Goal: Task Accomplishment & Management: Manage account settings

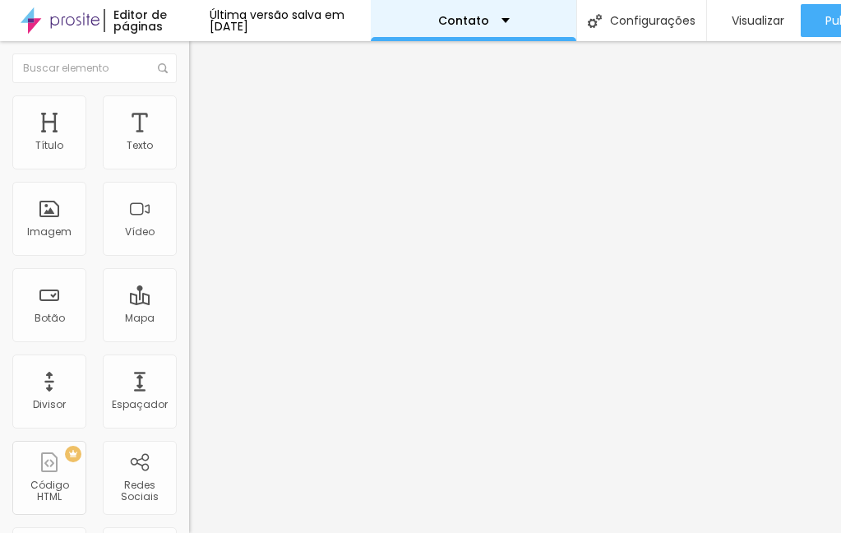
click at [507, 18] on div "Contato" at bounding box center [473, 21] width 71 height 12
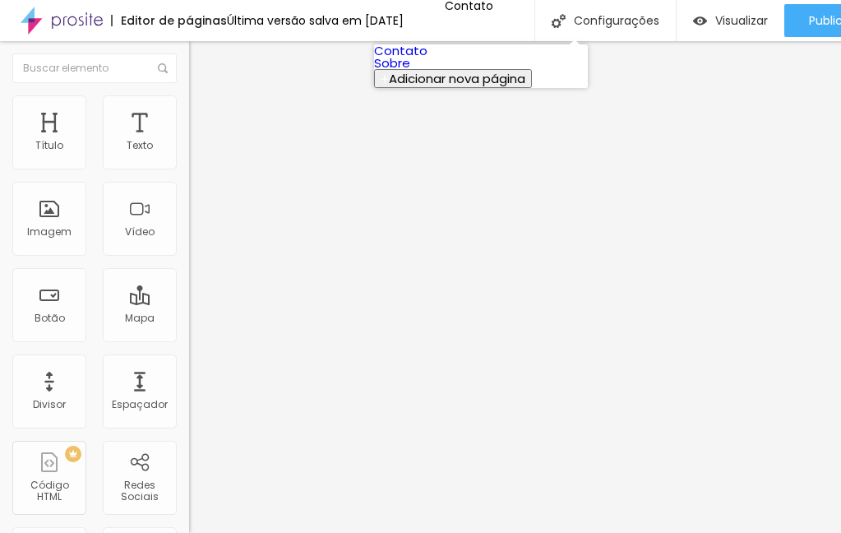
click at [427, 58] on link "Contato" at bounding box center [400, 50] width 53 height 17
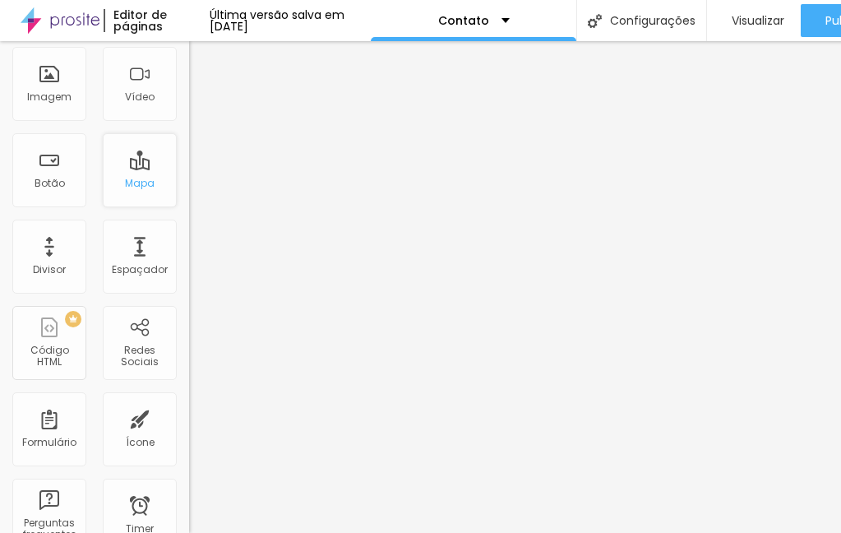
scroll to position [152, 0]
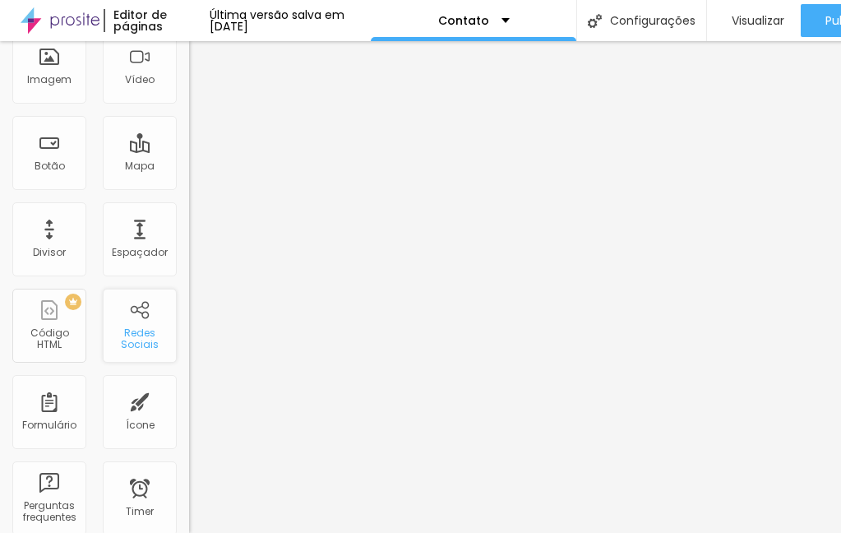
click at [145, 308] on div "Redes Sociais" at bounding box center [140, 325] width 74 height 74
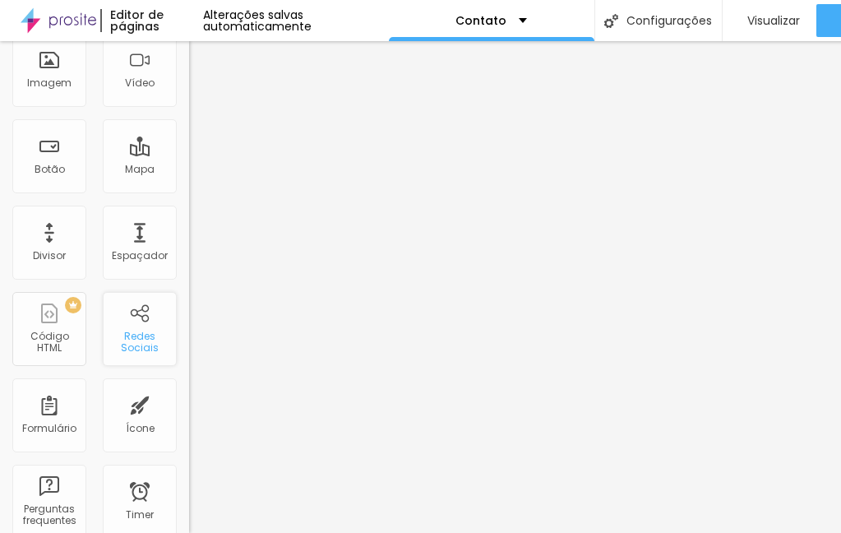
scroll to position [0, 0]
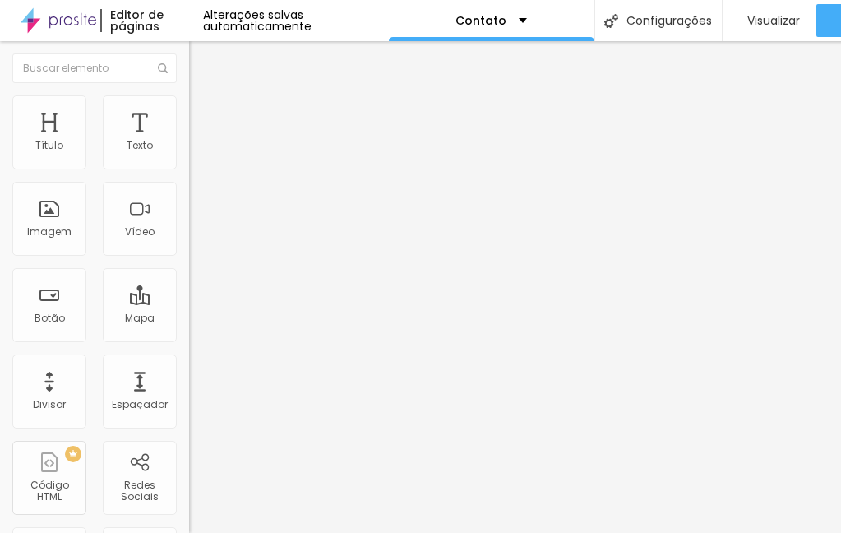
click at [189, 166] on img at bounding box center [195, 172] width 12 height 12
type input "https://"
click at [189, 101] on li "Estilo" at bounding box center [283, 103] width 189 height 16
drag, startPoint x: 62, startPoint y: 174, endPoint x: 99, endPoint y: 178, distance: 37.9
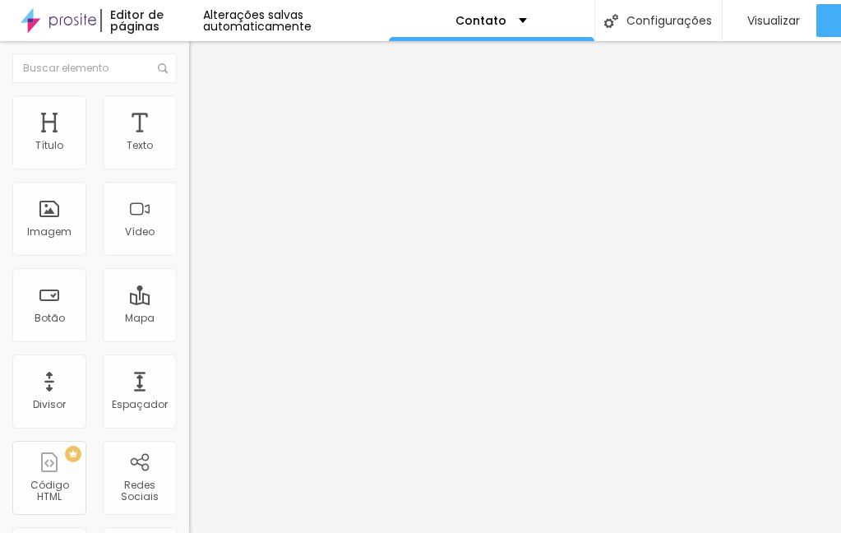
click at [189, 170] on div at bounding box center [283, 162] width 189 height 15
type input "28"
click at [189, 168] on input "range" at bounding box center [242, 161] width 106 height 13
click at [196, 295] on icon "button" at bounding box center [201, 290] width 10 height 10
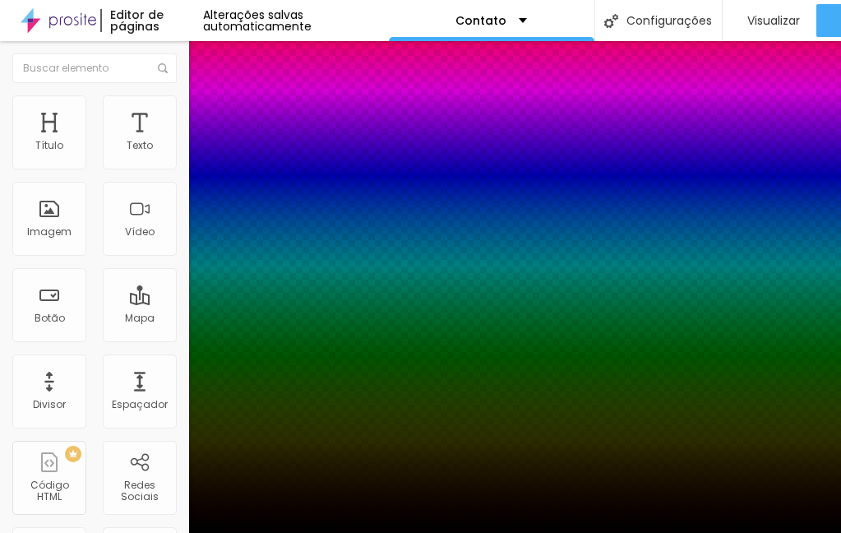
type input "1"
type input "2"
type input "3"
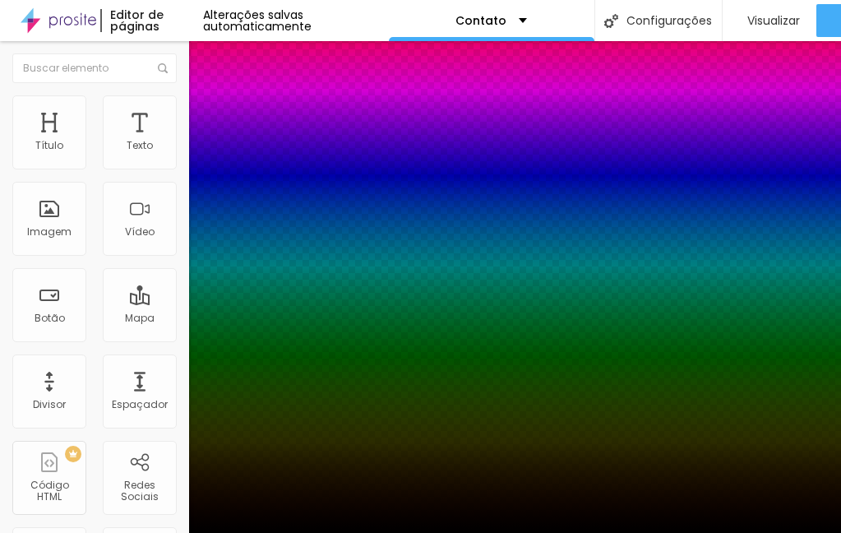
type input "3"
type input "4"
type input "5"
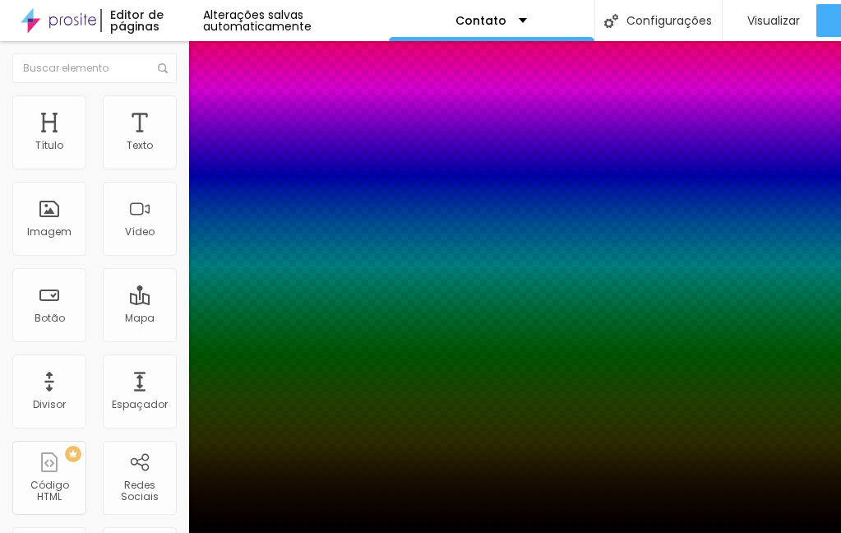
type input "6"
type input "7"
type input "8"
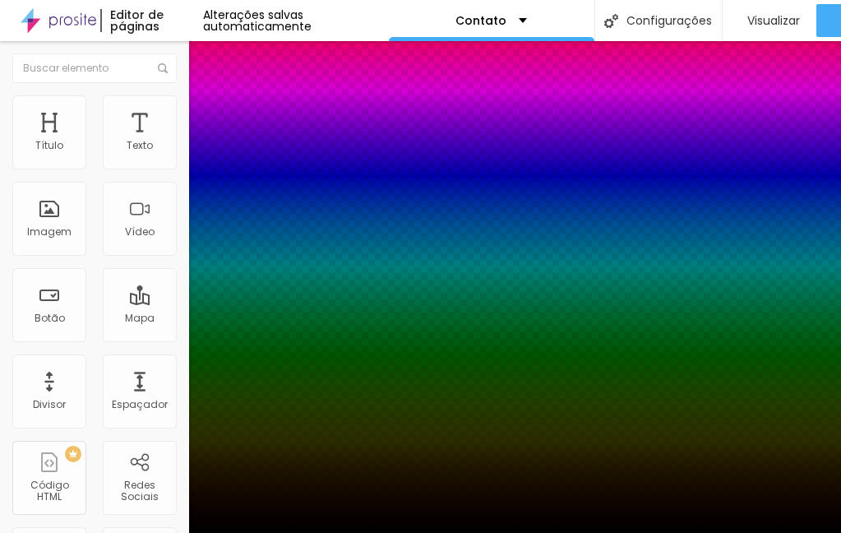
type input "8"
type input "9"
type input "10"
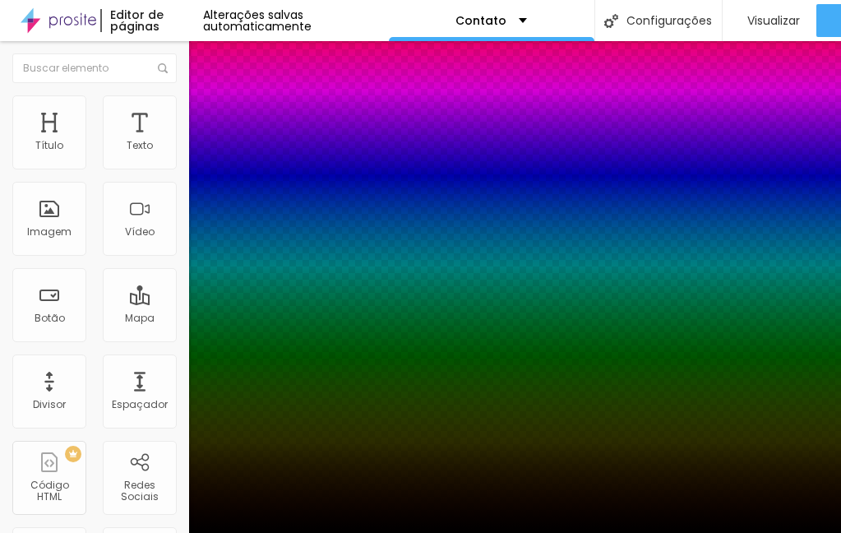
type input "11"
type input "12"
type input "13"
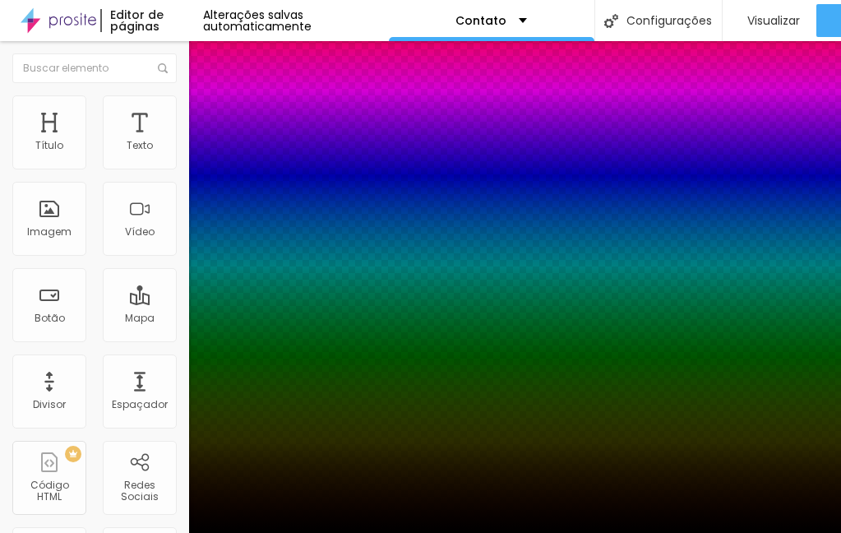
type input "13"
type input "14"
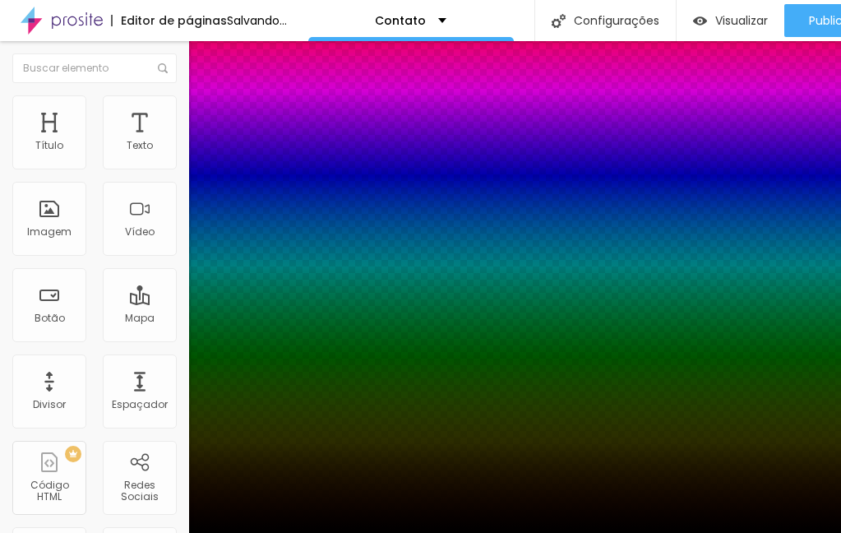
type input "15"
type input "16"
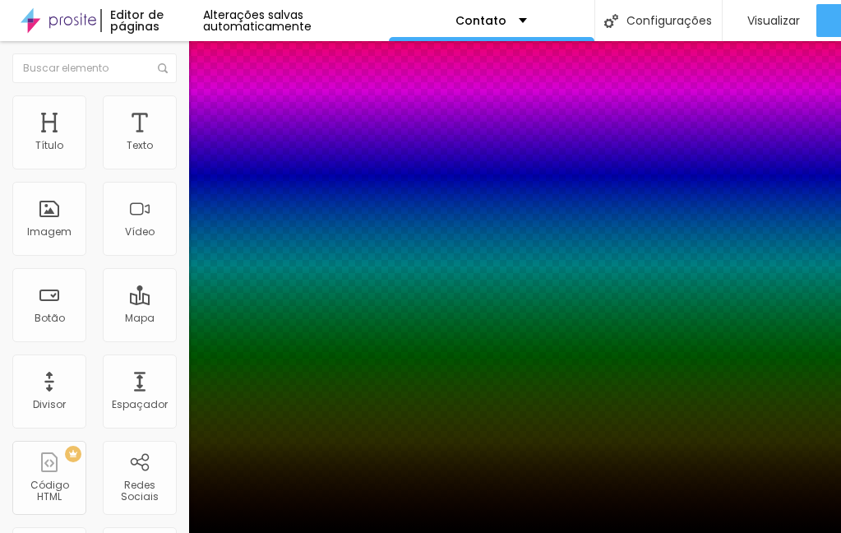
type input "17"
type input "18"
type input "19"
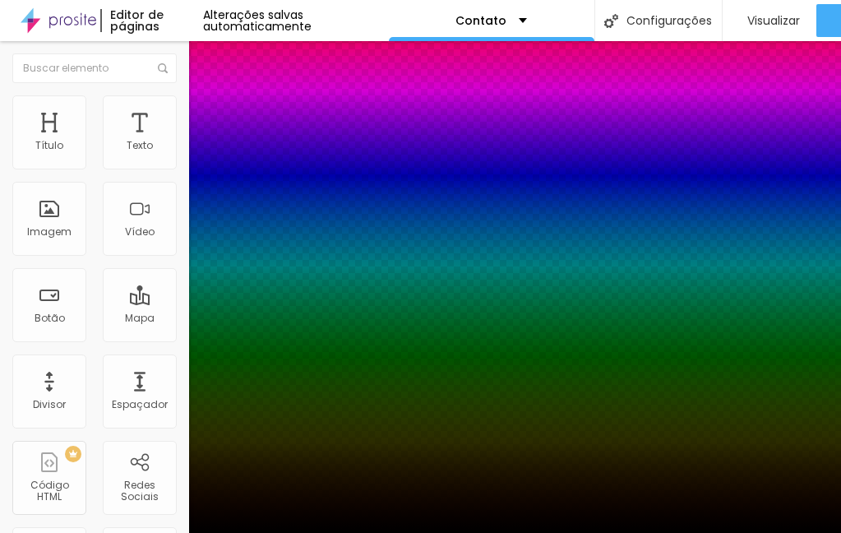
drag, startPoint x: 180, startPoint y: 380, endPoint x: 293, endPoint y: 396, distance: 114.5
type input "19"
click at [154, 532] on div at bounding box center [420, 533] width 841 height 0
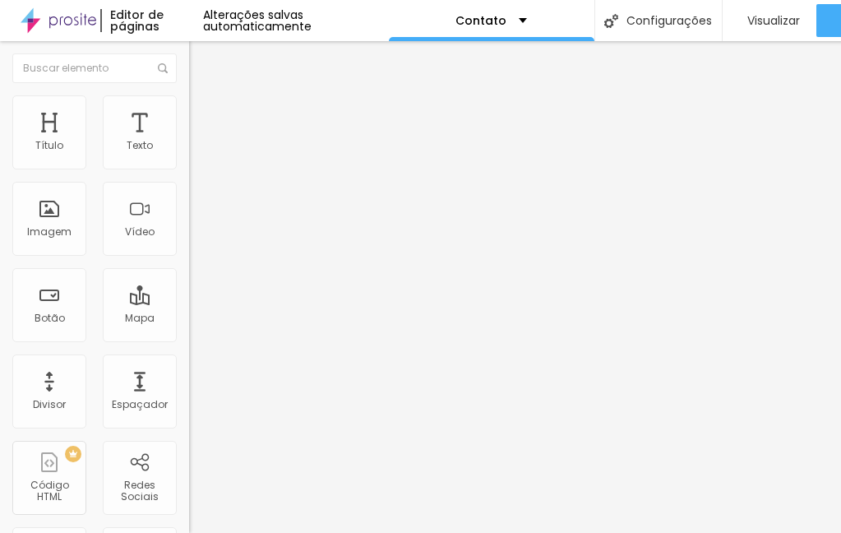
click at [189, 112] on img at bounding box center [196, 119] width 15 height 15
click at [189, 99] on li "Estilo" at bounding box center [283, 103] width 189 height 16
click at [189, 92] on img at bounding box center [196, 86] width 15 height 15
click at [189, 332] on div "Instagram" at bounding box center [283, 337] width 189 height 10
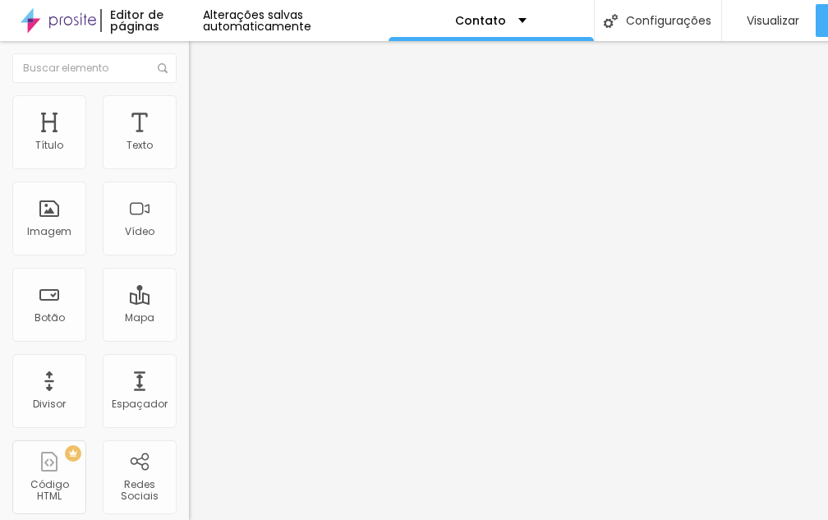
paste input "https://www.instagram.com/haroldofoto?igsh=MWp3Ymd2MWhjd2oxbw%3D%3D&utm_source=…"
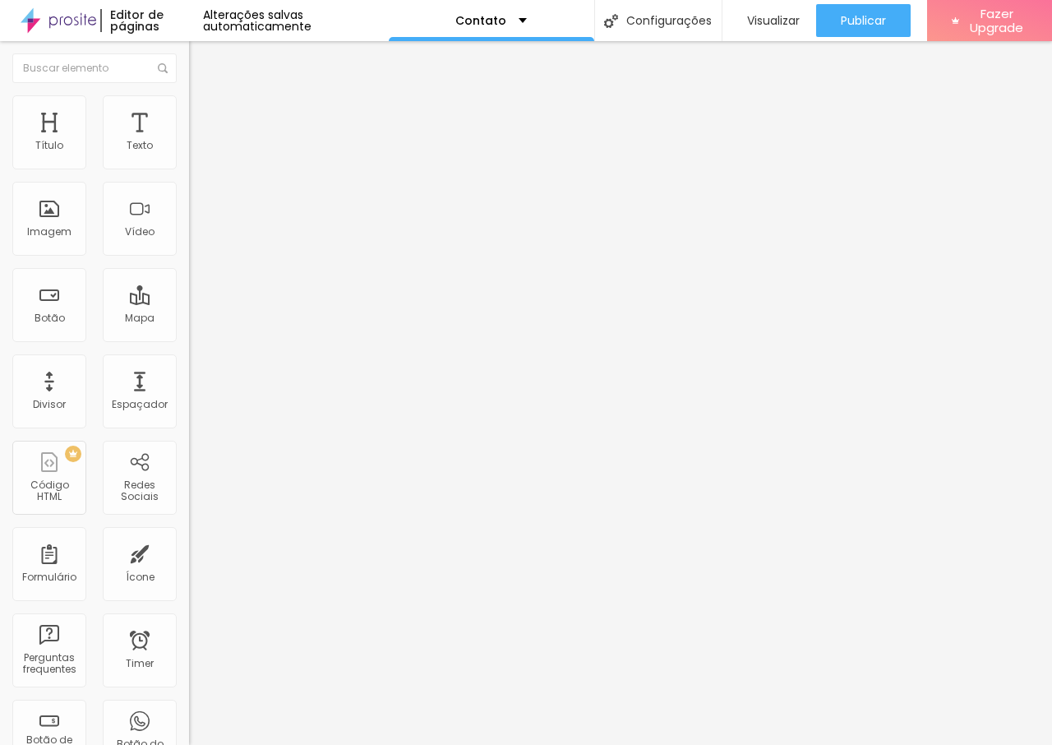
type input "https:/https://www.instagram.com/haroldofoto?igsh=MWp3Ymd2MWhjd2oxbw%3D%3D&utm_…"
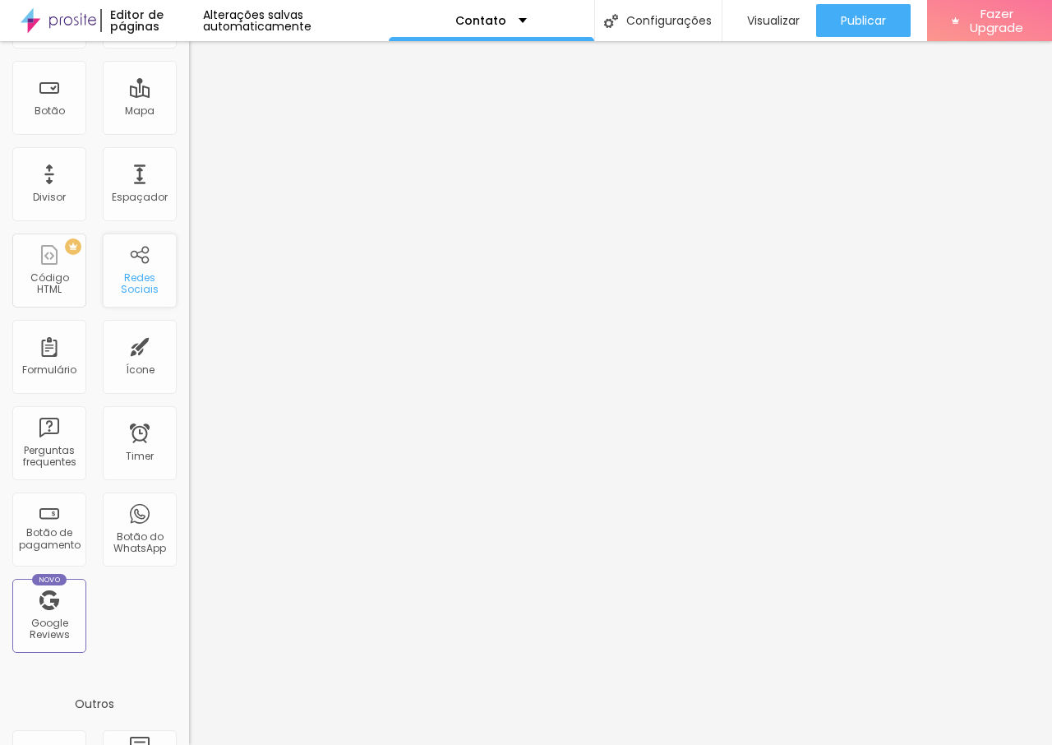
scroll to position [207, 0]
click at [66, 357] on div "Formulário" at bounding box center [49, 357] width 74 height 74
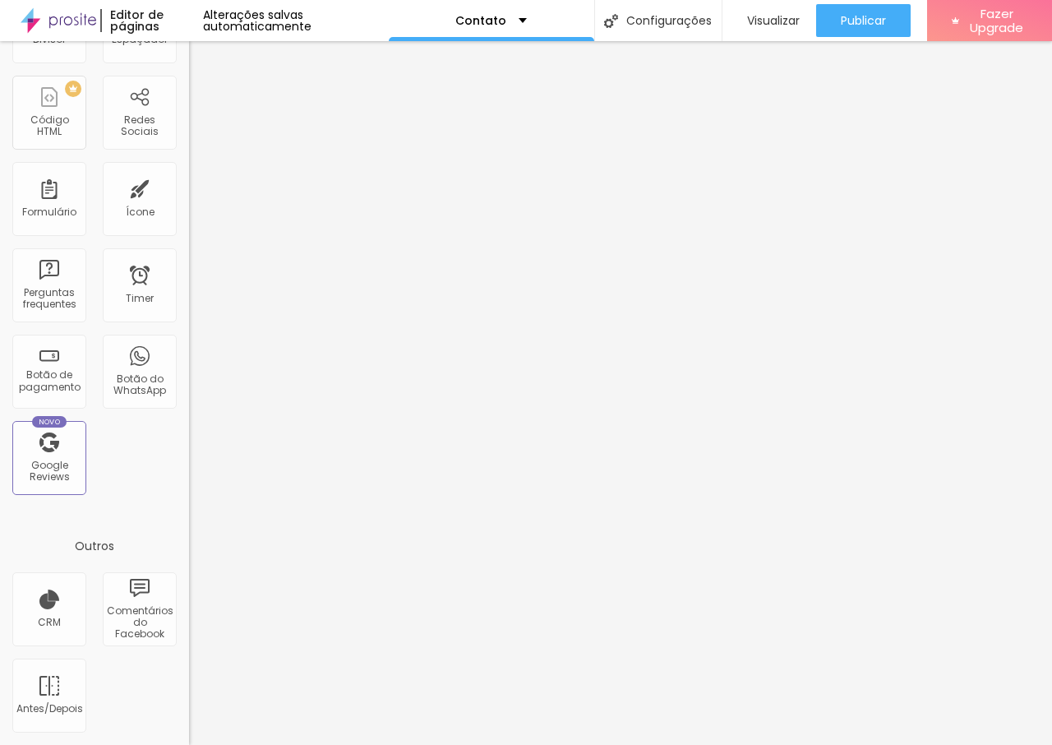
scroll to position [0, 0]
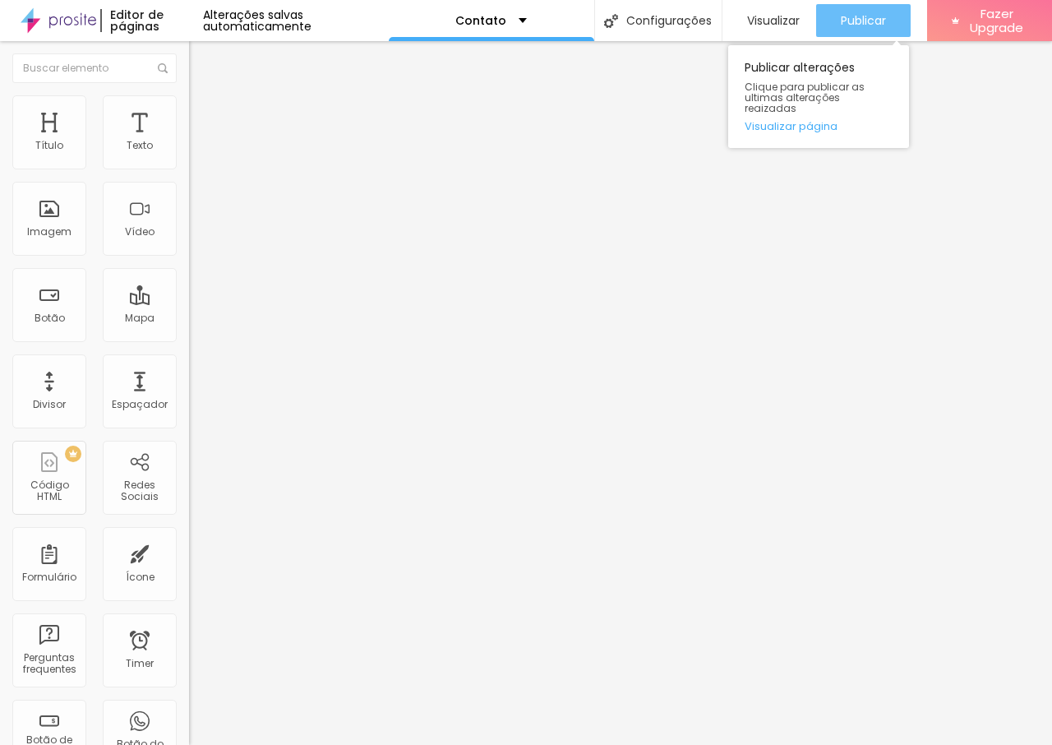
click at [840, 21] on span "Publicar" at bounding box center [863, 20] width 45 height 13
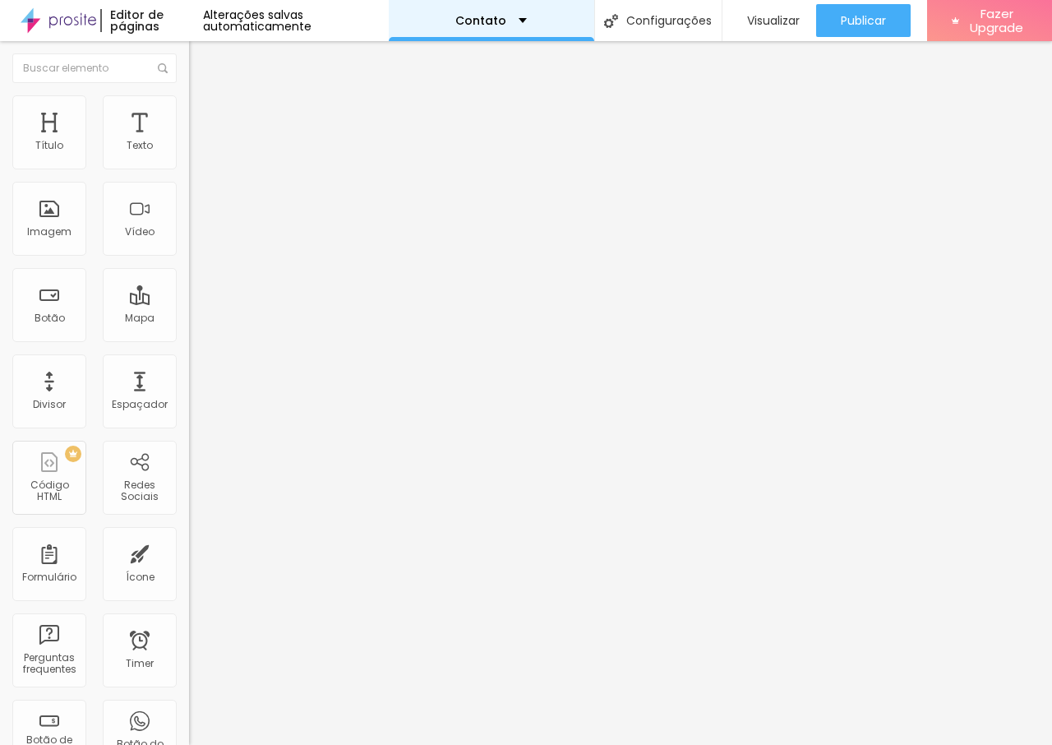
click at [502, 21] on div "Contato" at bounding box center [490, 21] width 71 height 12
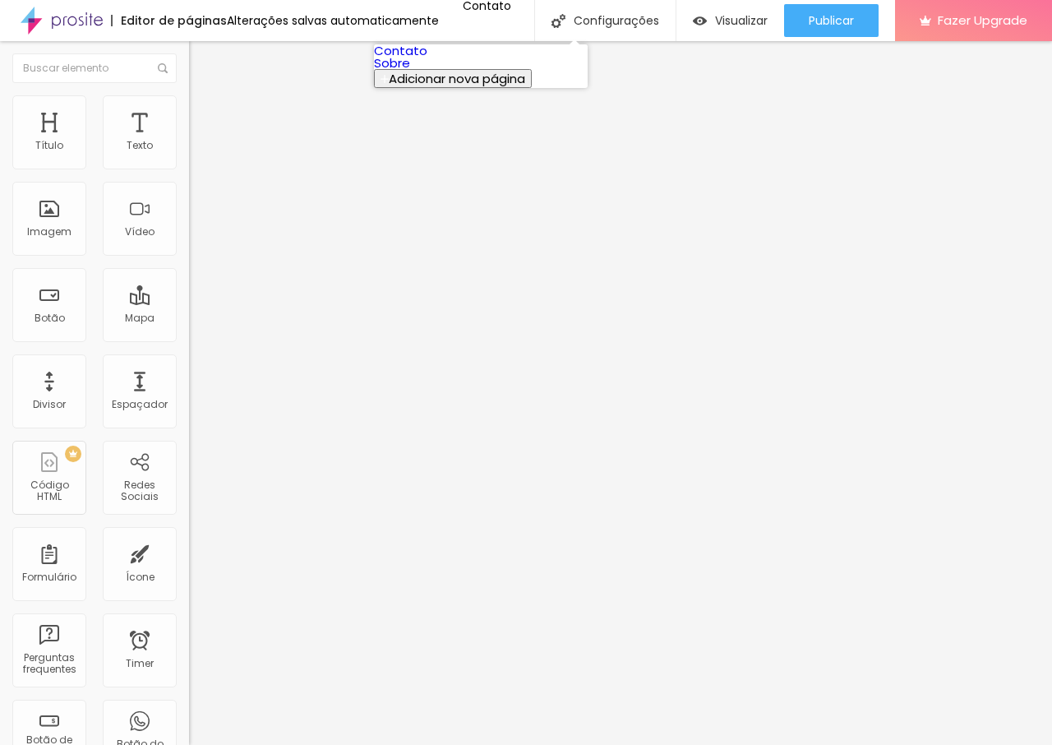
click at [410, 71] on link "Sobre" at bounding box center [392, 62] width 36 height 17
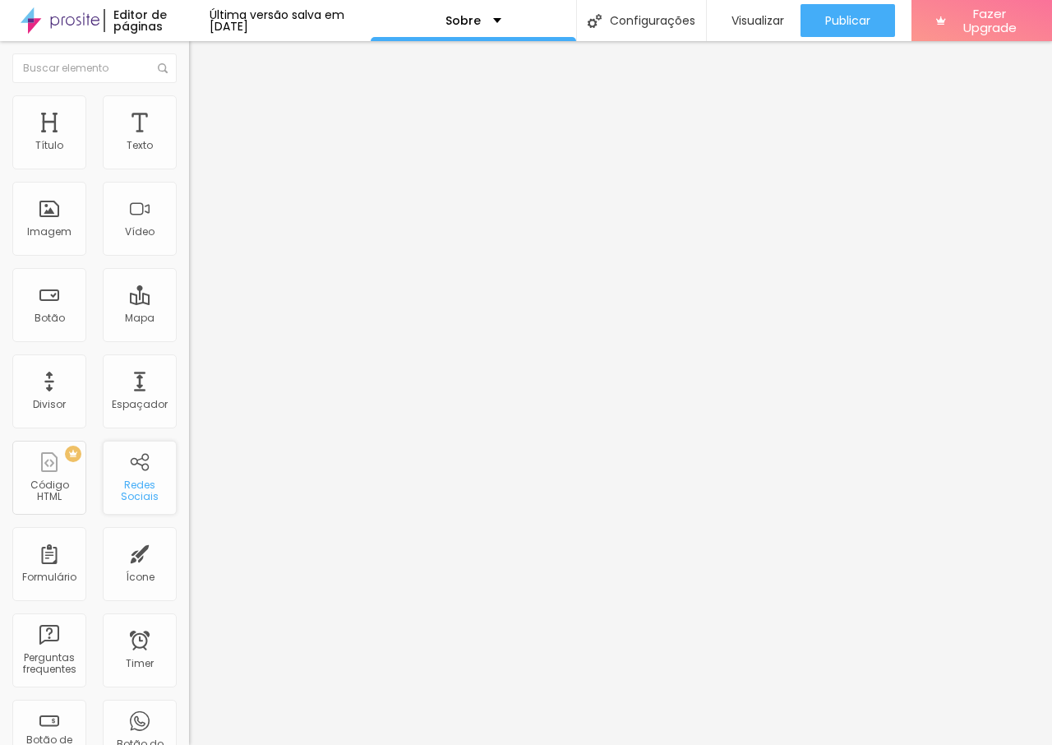
click at [141, 484] on div "Redes Sociais" at bounding box center [139, 491] width 65 height 24
click at [189, 332] on div "Instagram" at bounding box center [283, 337] width 189 height 10
paste input "[DOMAIN_NAME][URL]"
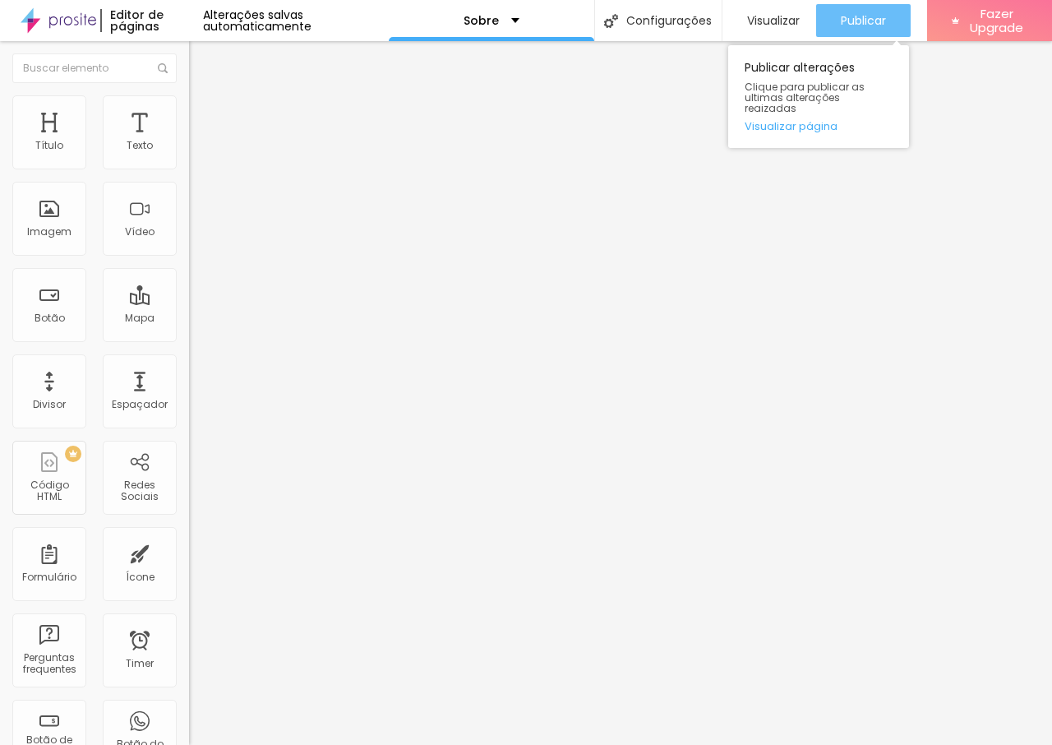
type input "[URL][DOMAIN_NAME]"
click at [849, 25] on span "Publicar" at bounding box center [863, 20] width 45 height 13
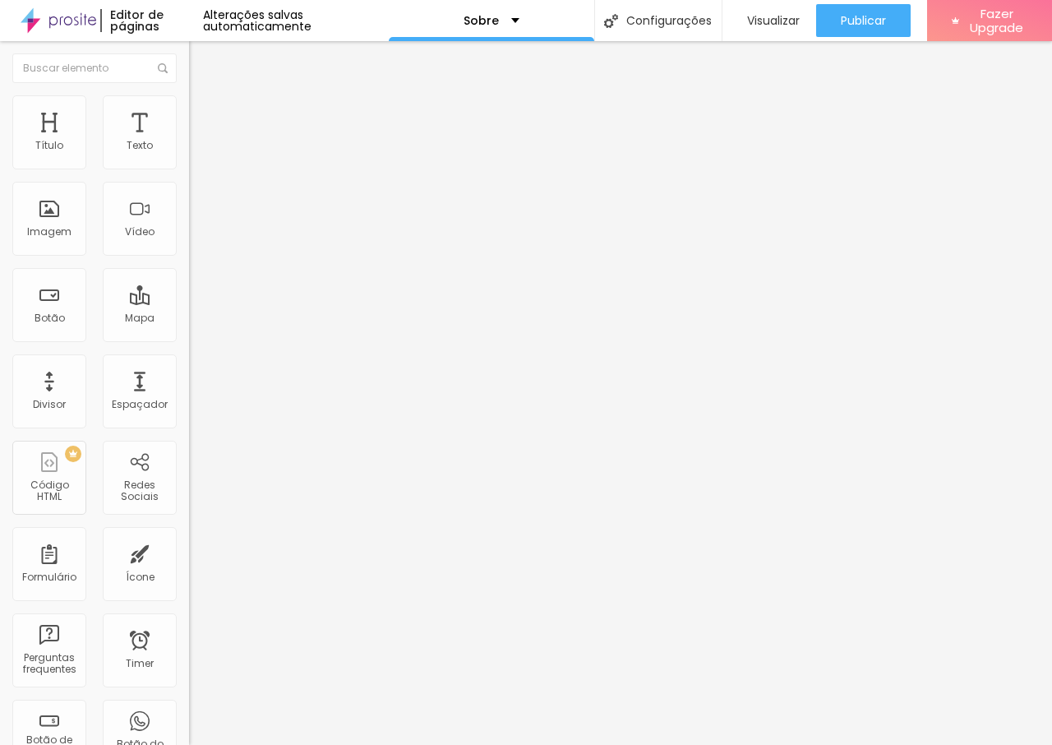
click at [189, 448] on div "Editar Redes Sociais Conteúdo Estilo Avançado Instagram Rede social Instagram E…" at bounding box center [283, 392] width 189 height 703
click at [740, 21] on div "Visualizar" at bounding box center [769, 21] width 61 height 14
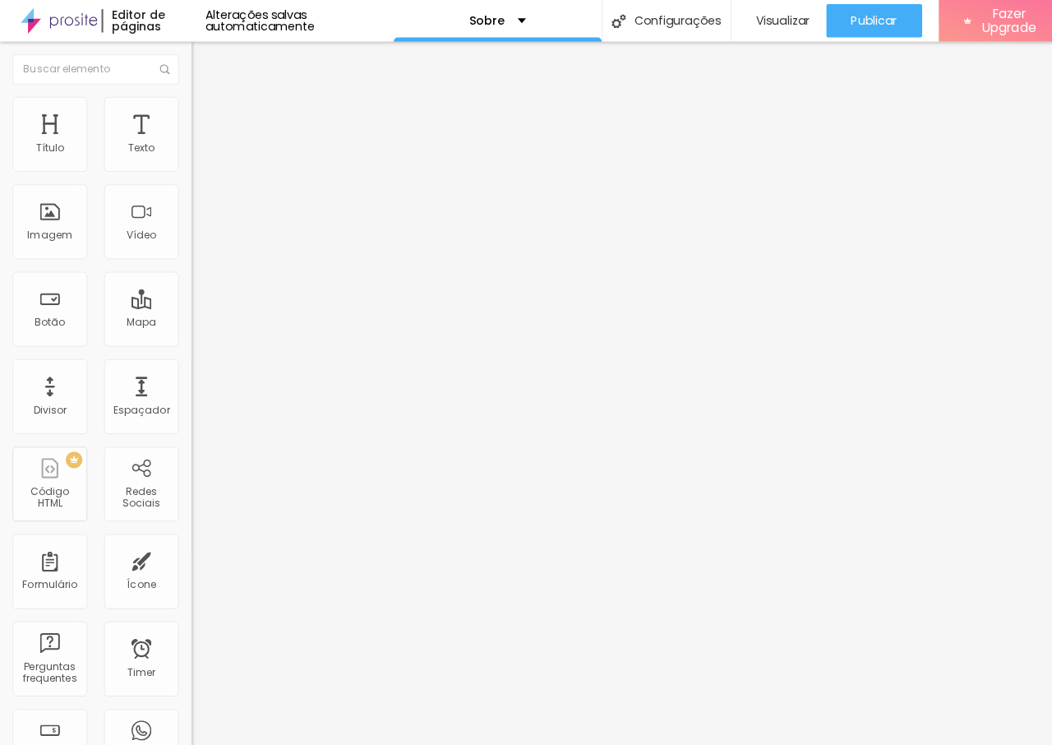
click at [201, 62] on div "Editar Redes Sociais" at bounding box center [270, 59] width 138 height 13
click at [26, 62] on input "text" at bounding box center [94, 68] width 164 height 30
click at [49, 15] on img at bounding box center [59, 20] width 76 height 41
